Goal: Navigation & Orientation: Understand site structure

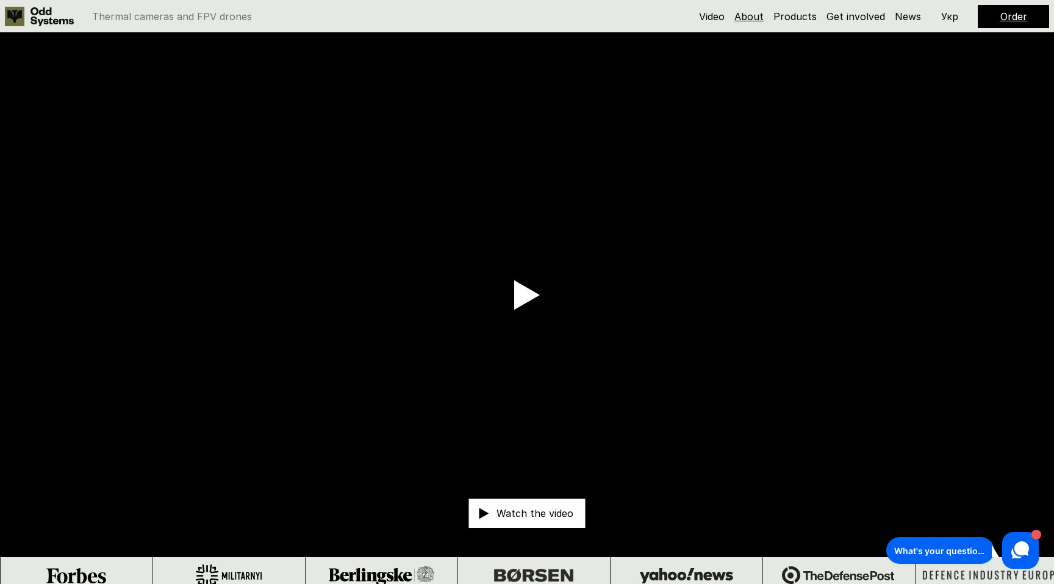
click at [761, 13] on link "About" at bounding box center [749, 16] width 29 height 12
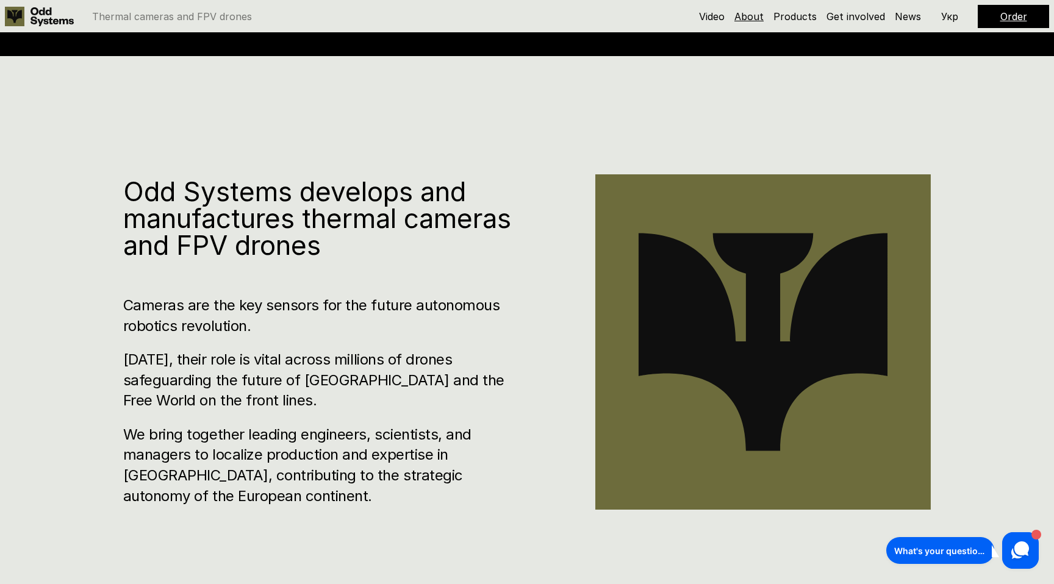
scroll to position [594, 0]
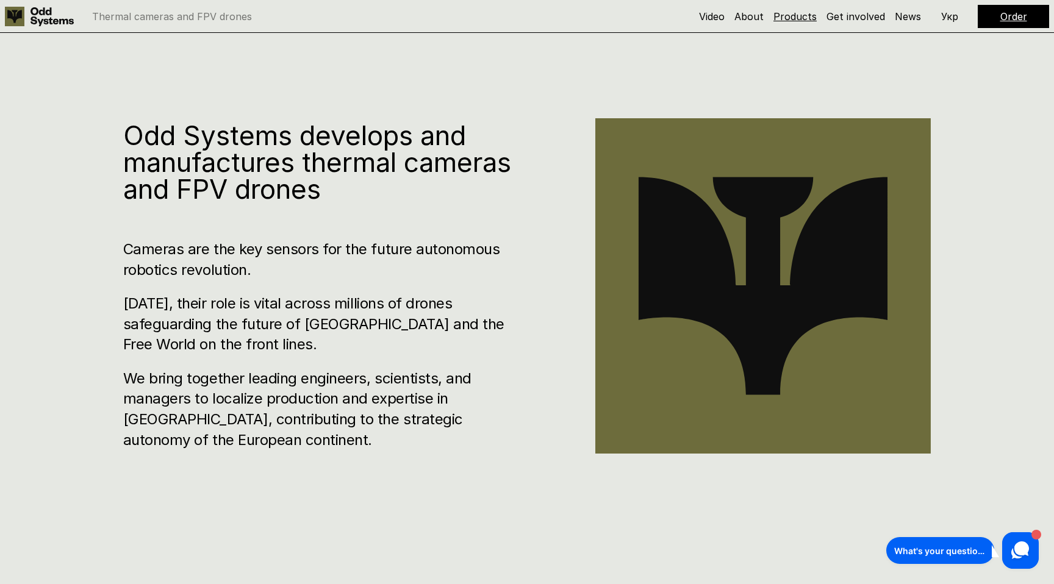
click at [804, 16] on link "Products" at bounding box center [795, 16] width 43 height 12
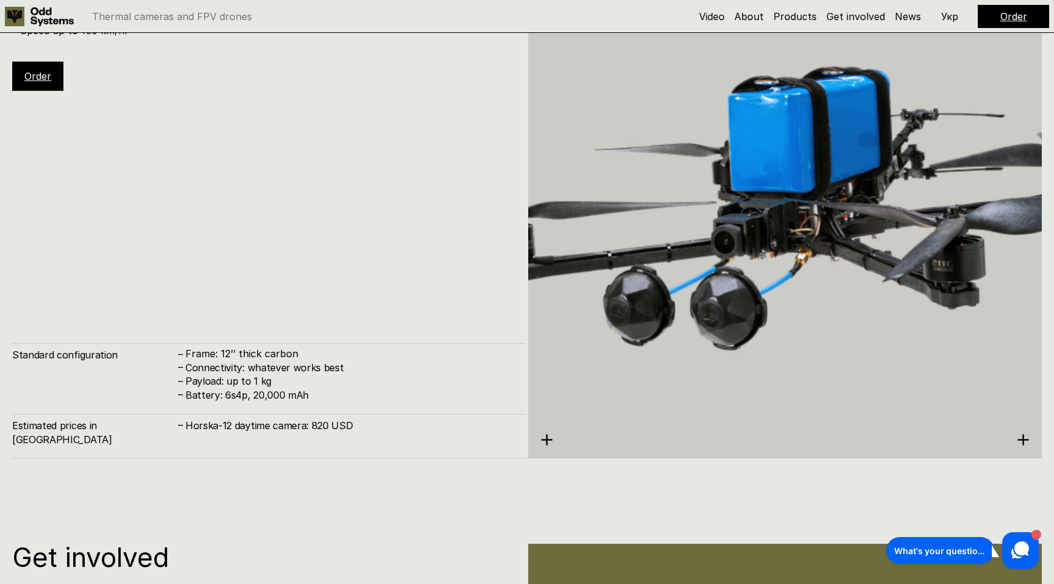
scroll to position [6526, 0]
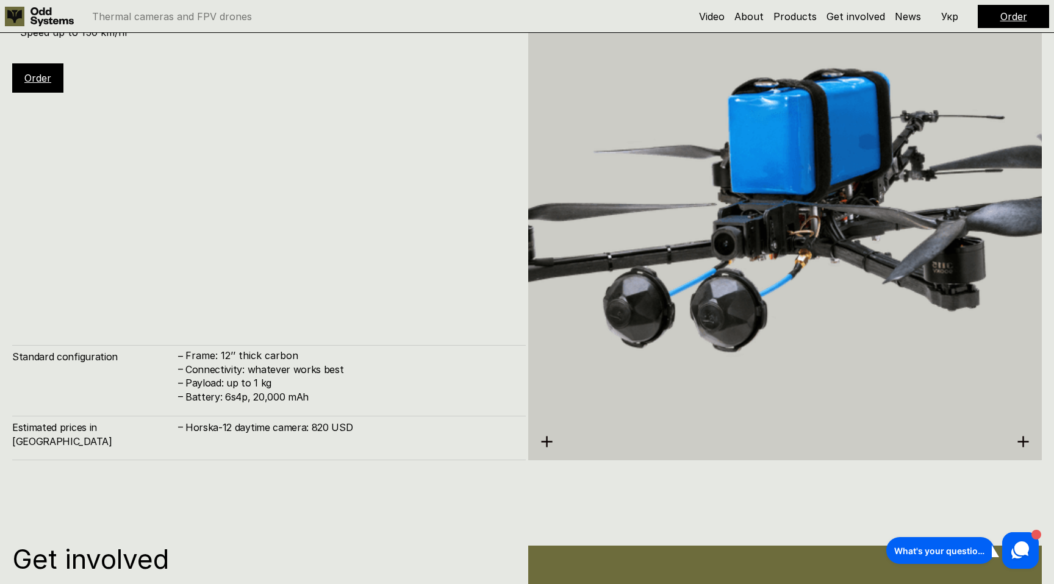
click at [1022, 439] on use at bounding box center [1023, 441] width 11 height 11
click at [1022, 433] on img at bounding box center [785, 206] width 514 height 575
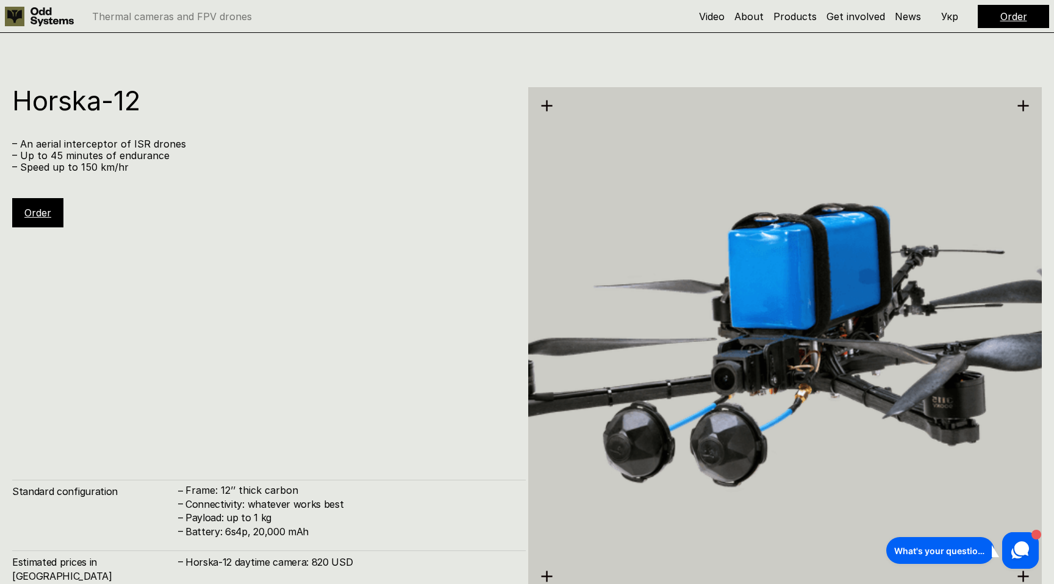
scroll to position [6393, 0]
